Goal: Task Accomplishment & Management: Complete application form

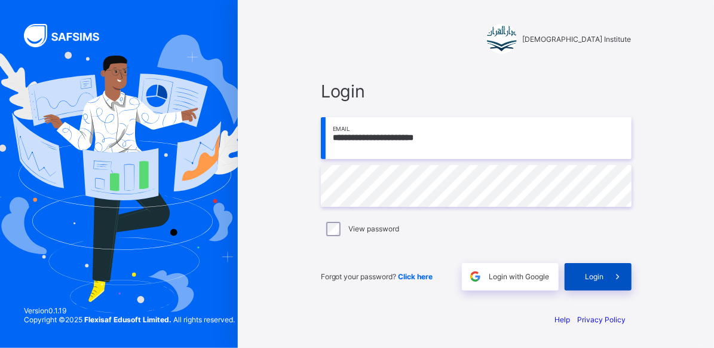
click at [612, 271] on icon at bounding box center [618, 276] width 13 height 11
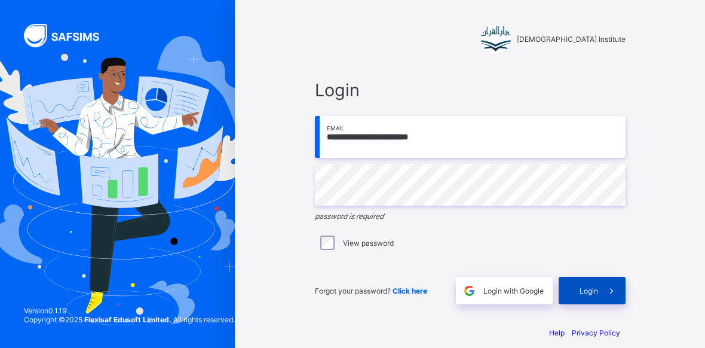
click at [605, 299] on span at bounding box center [611, 290] width 27 height 27
click at [603, 296] on div "Login" at bounding box center [592, 290] width 67 height 27
click at [598, 288] on span "Login" at bounding box center [589, 290] width 19 height 9
click at [609, 286] on span at bounding box center [611, 290] width 27 height 27
click at [614, 295] on span at bounding box center [611, 290] width 27 height 27
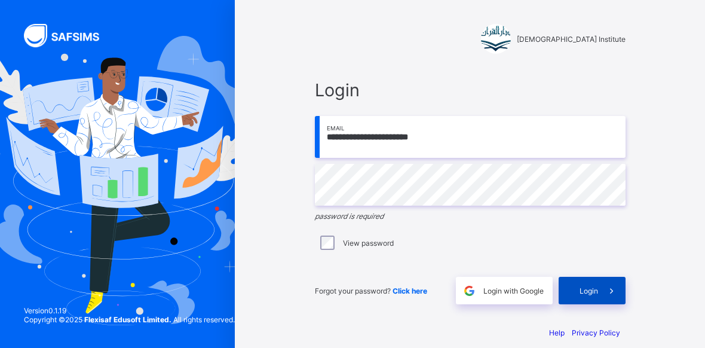
click at [624, 280] on span at bounding box center [611, 290] width 27 height 27
click at [618, 289] on icon at bounding box center [612, 290] width 13 height 11
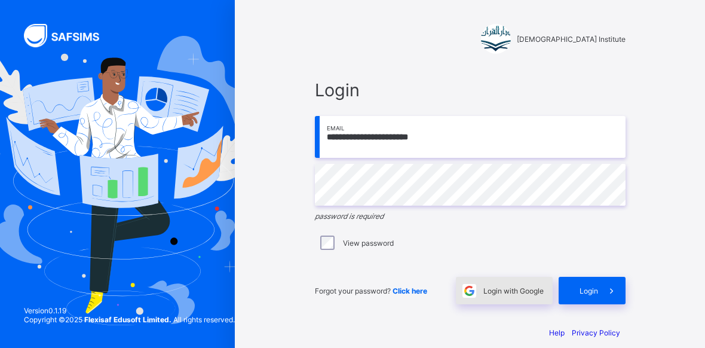
click at [537, 292] on span "Login with Google" at bounding box center [514, 290] width 60 height 9
